Goal: Entertainment & Leisure: Browse casually

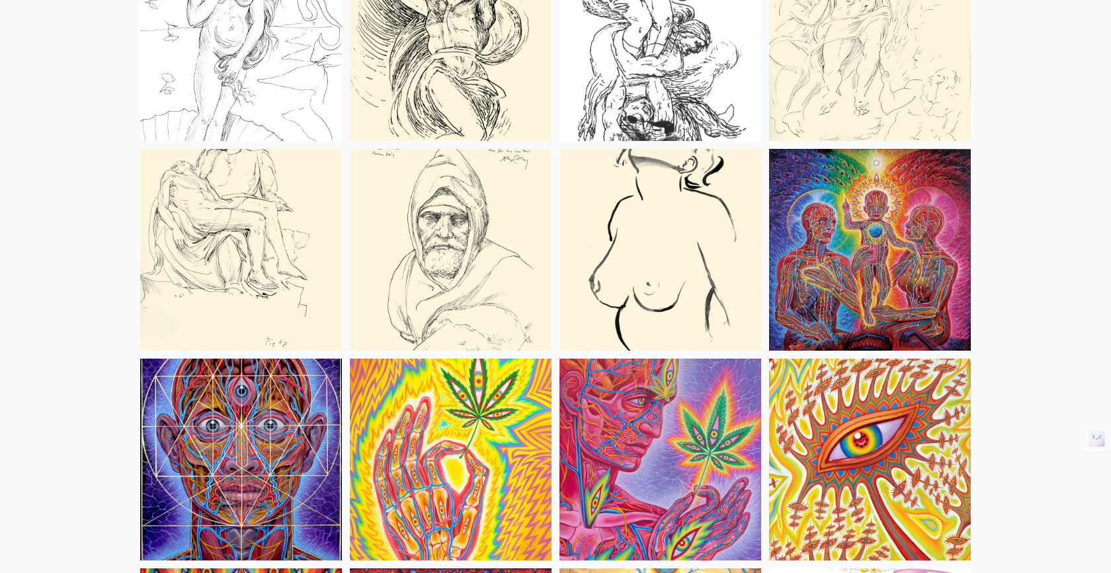
scroll to position [5447, 0]
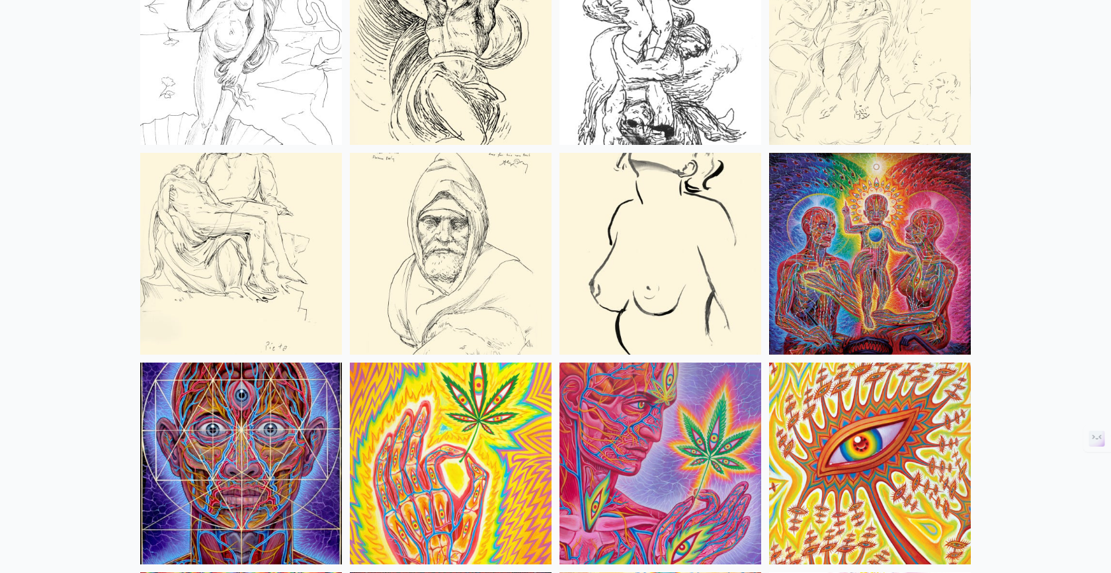
click at [245, 427] on img at bounding box center [241, 464] width 202 height 202
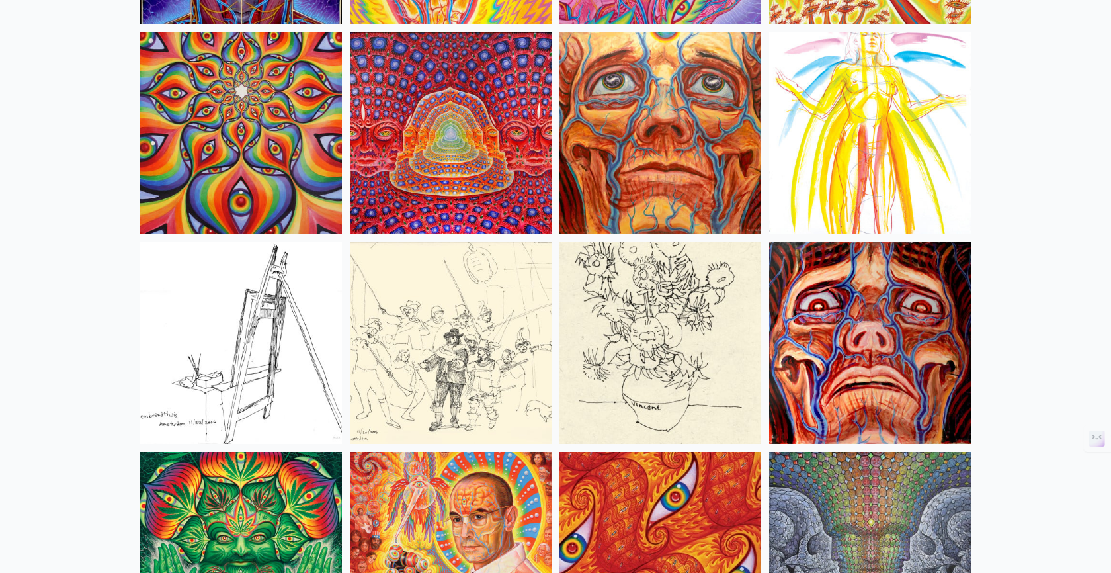
scroll to position [5985, 0]
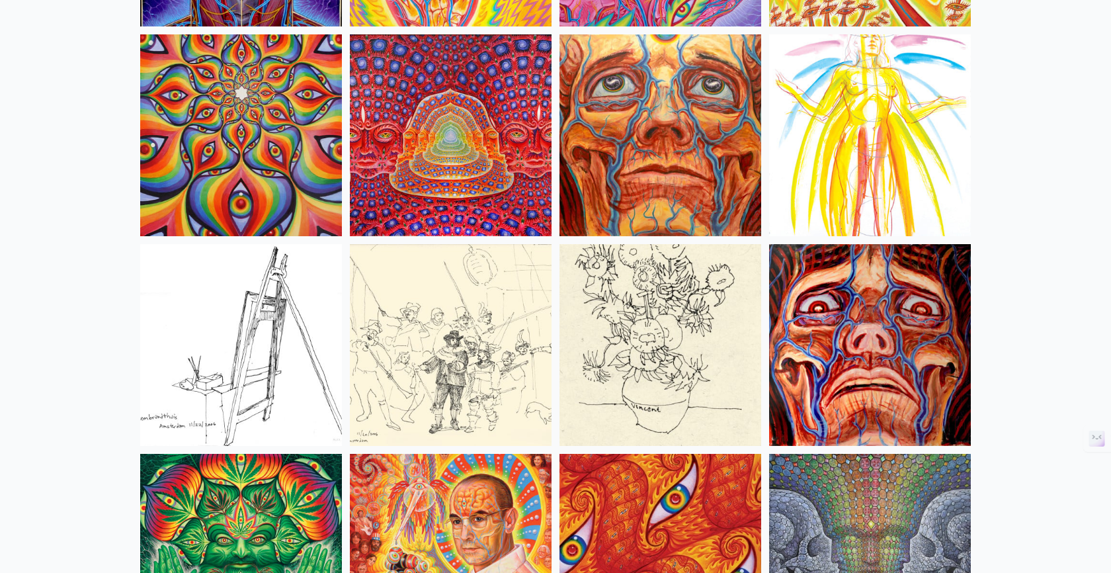
click at [261, 93] on img at bounding box center [241, 135] width 202 height 202
